Goal: Find specific page/section

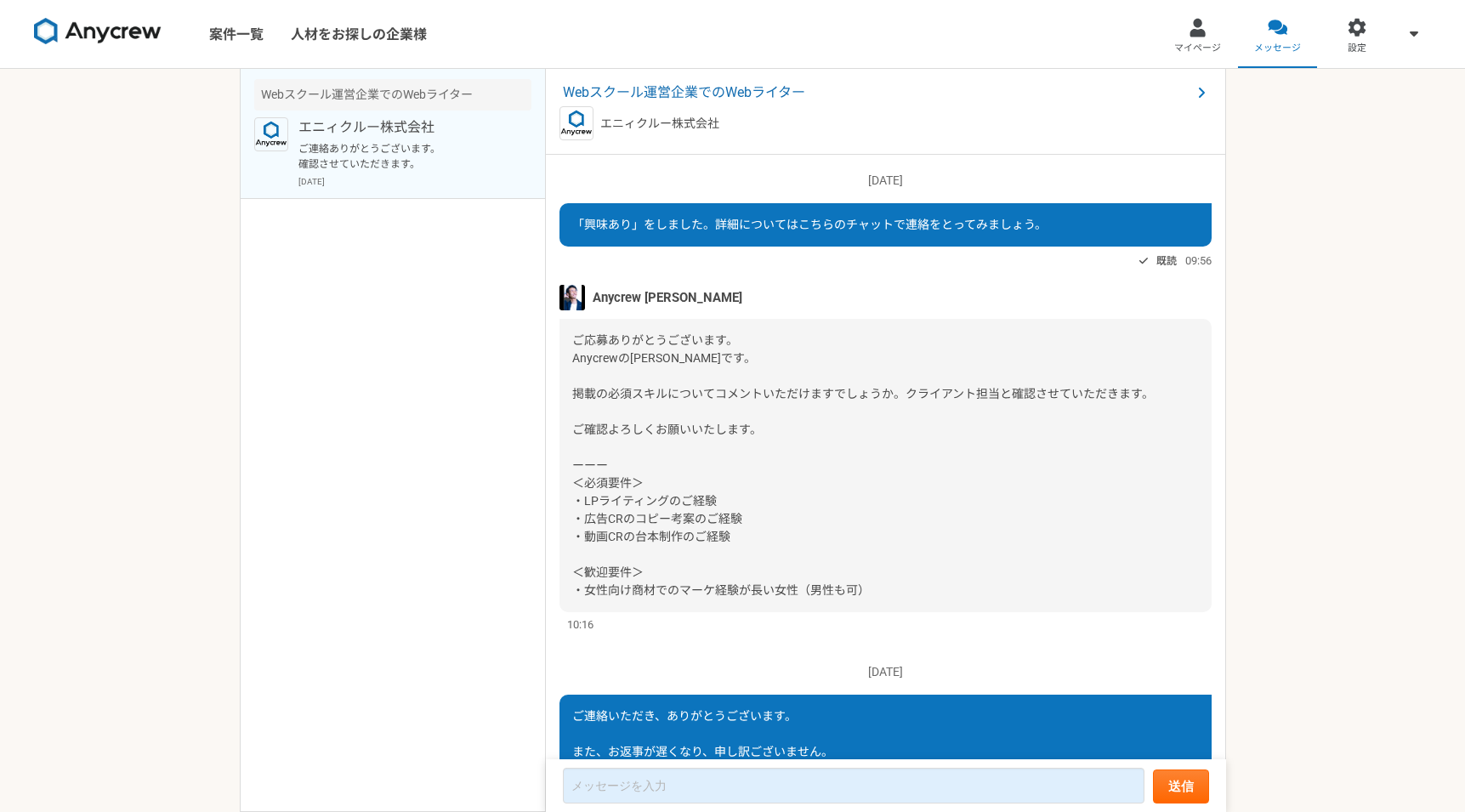
scroll to position [302, 0]
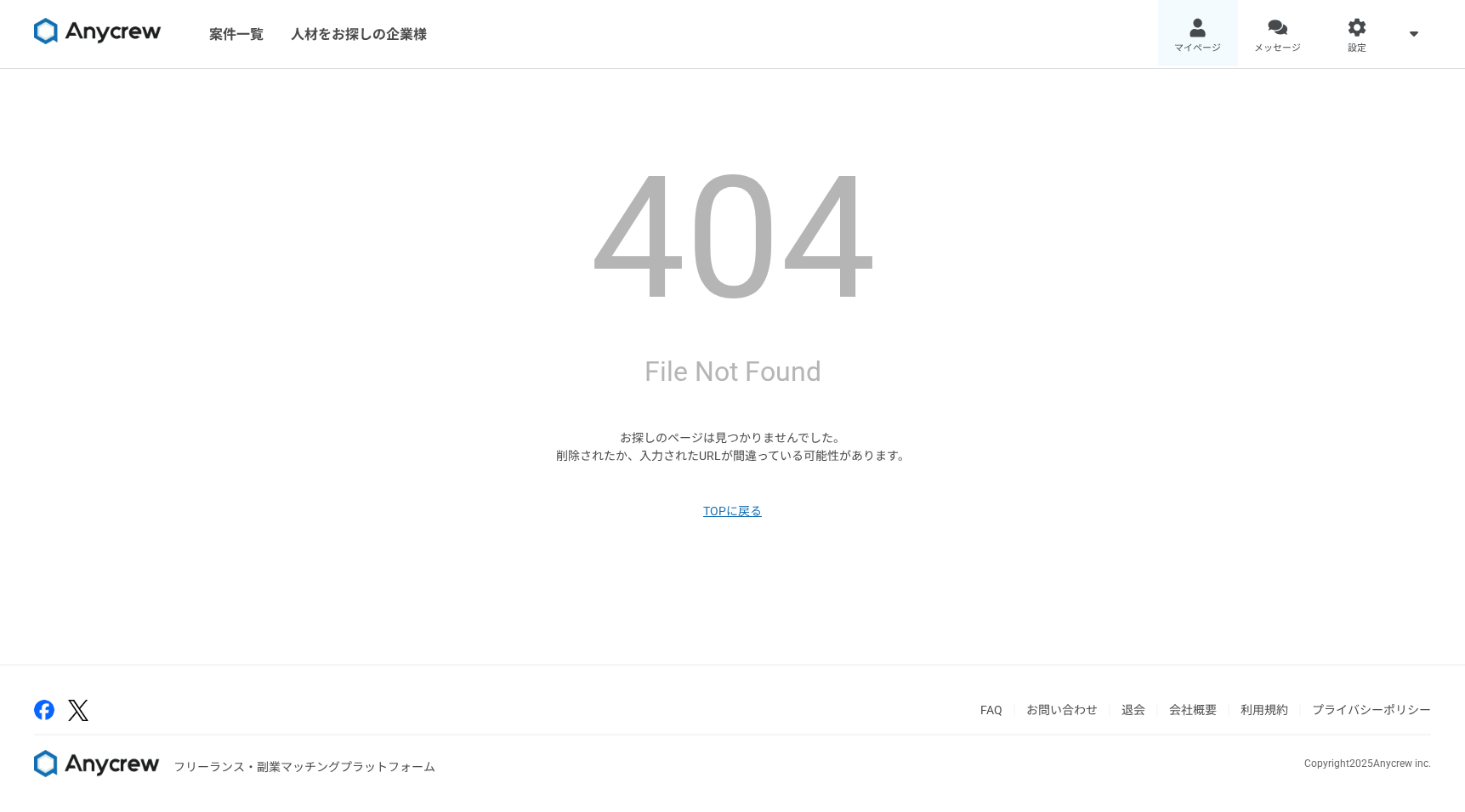
click at [1189, 27] on div at bounding box center [1198, 28] width 20 height 20
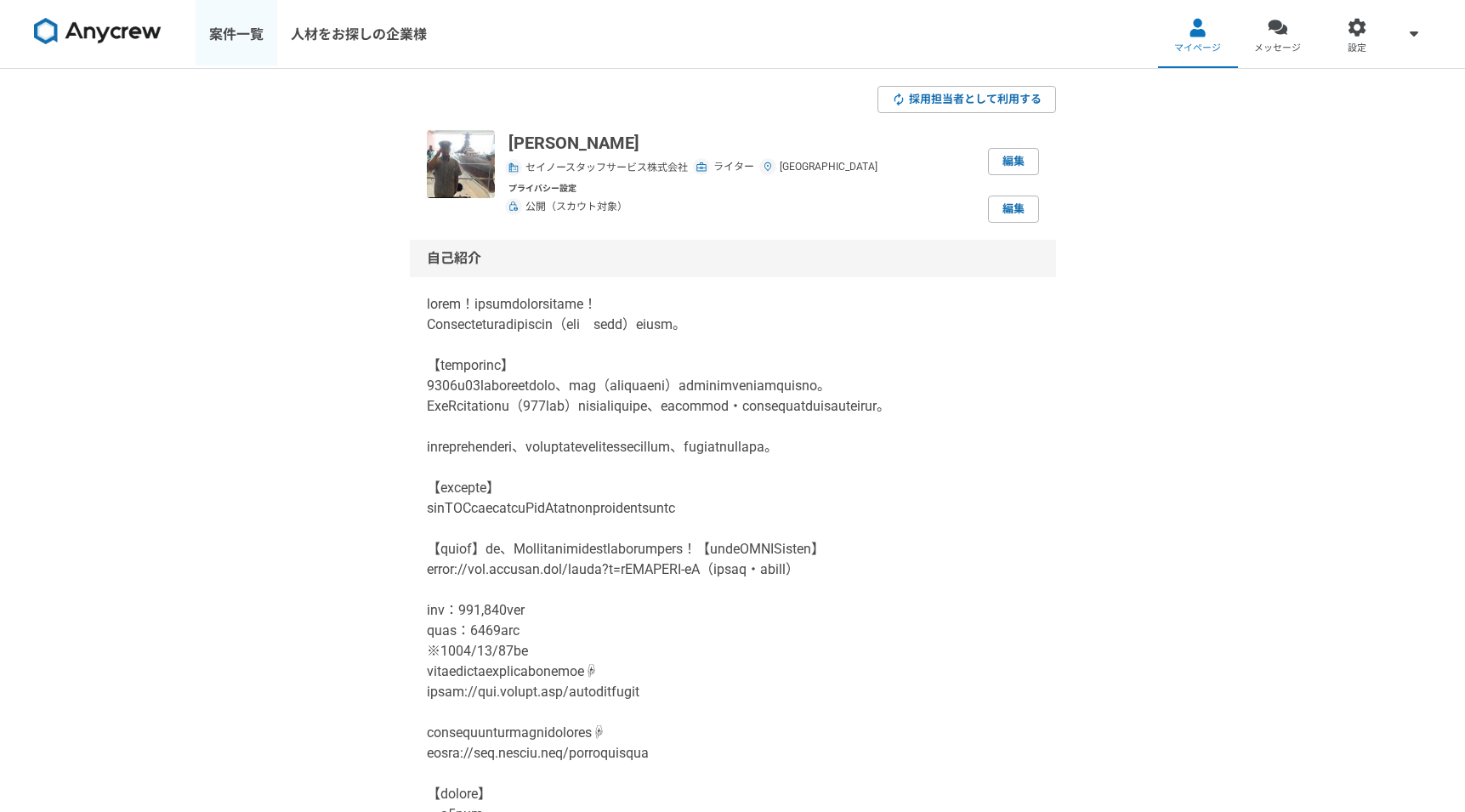
click at [236, 37] on link "案件一覧" at bounding box center [237, 34] width 82 height 68
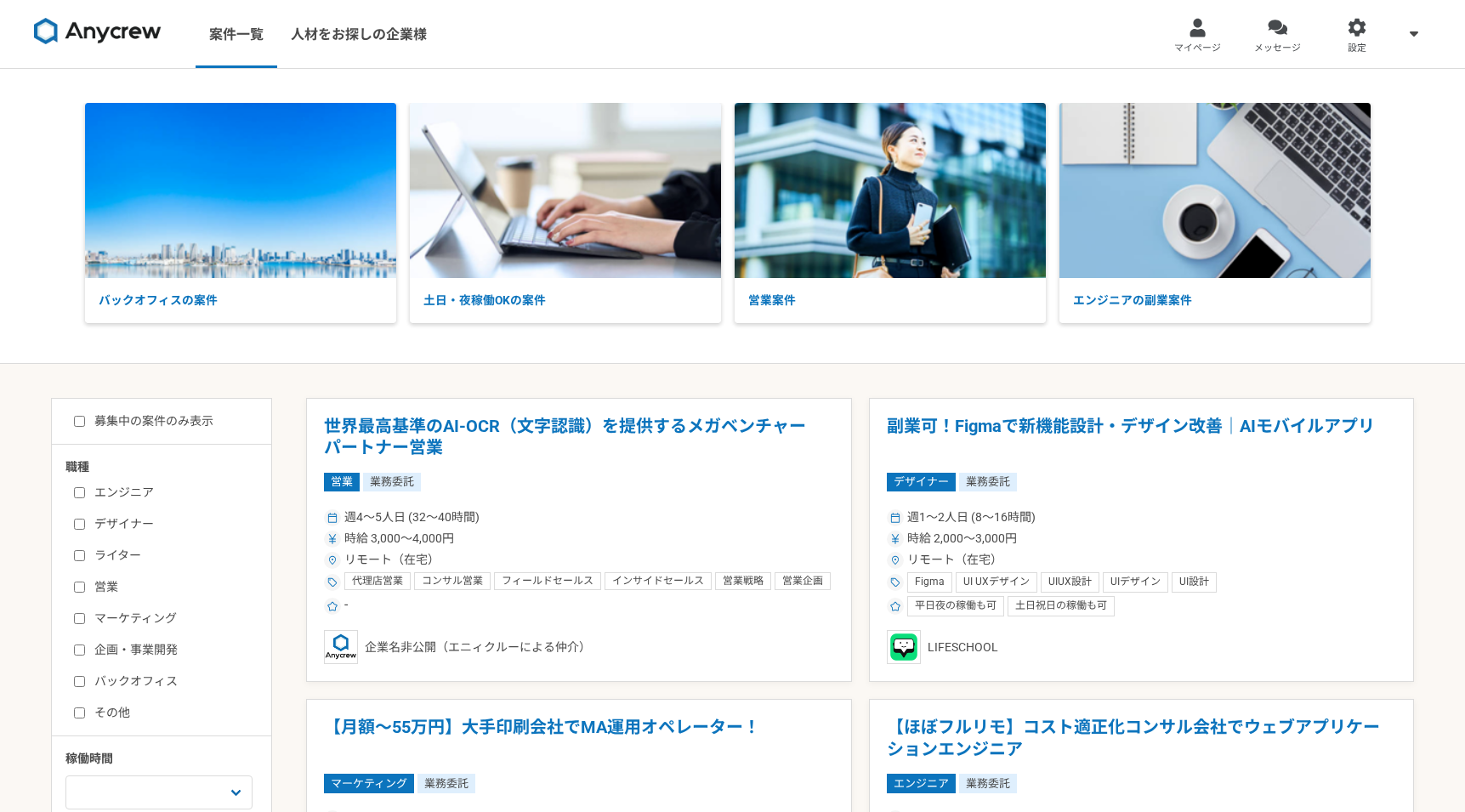
click at [87, 559] on label "ライター" at bounding box center [172, 556] width 196 height 18
click at [85, 559] on input "ライター" at bounding box center [79, 555] width 11 height 11
checkbox input "true"
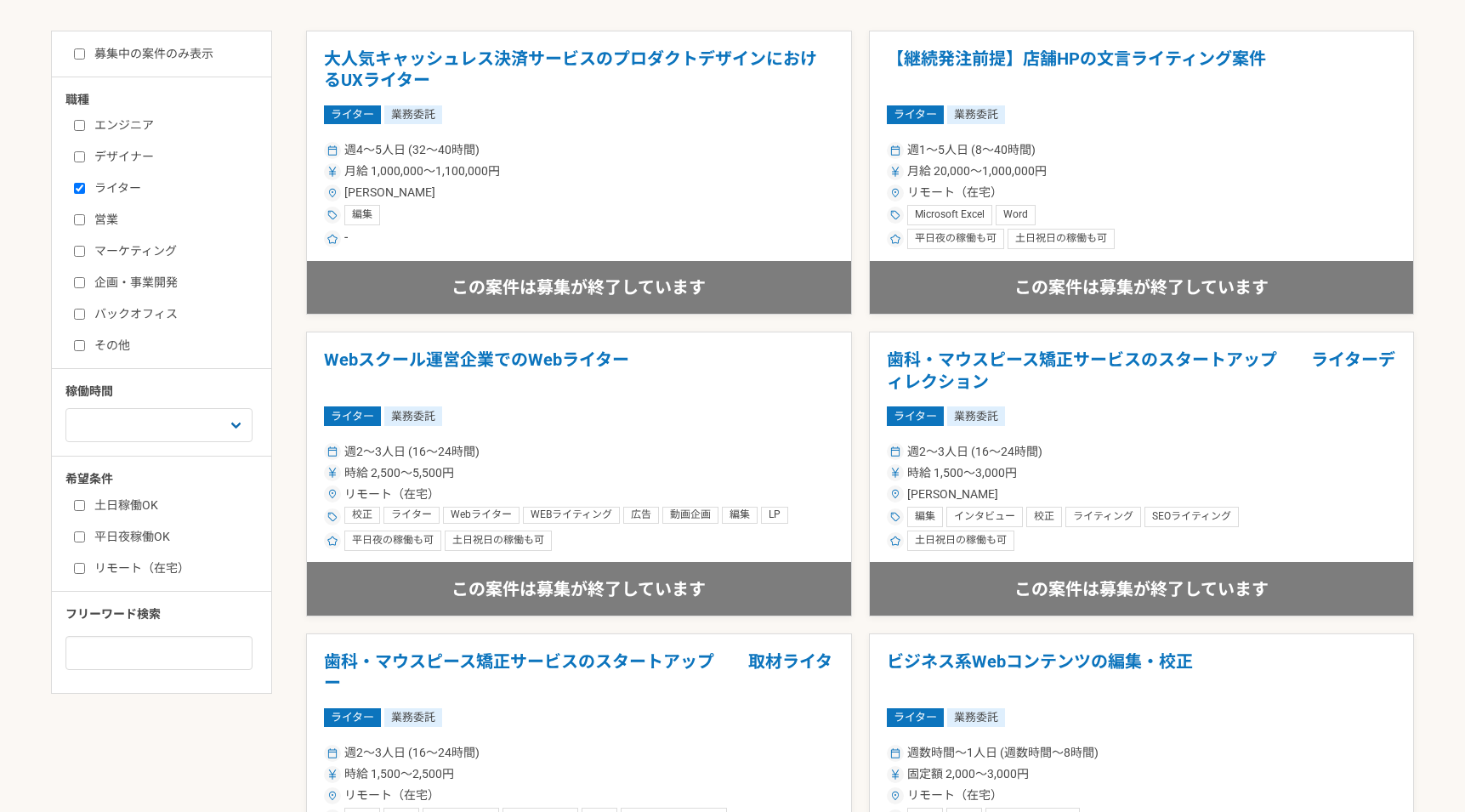
scroll to position [723, 0]
